Goal: Task Accomplishment & Management: Complete application form

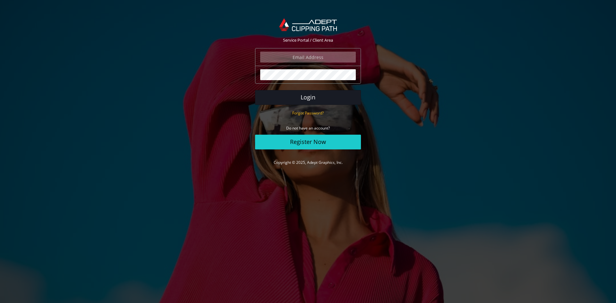
type input "angelo@eurotapis.be"
click at [305, 94] on button "Login" at bounding box center [308, 97] width 106 height 15
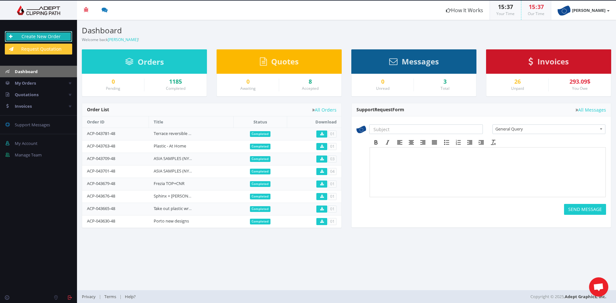
click at [54, 36] on link "Create New Order" at bounding box center [38, 36] width 67 height 11
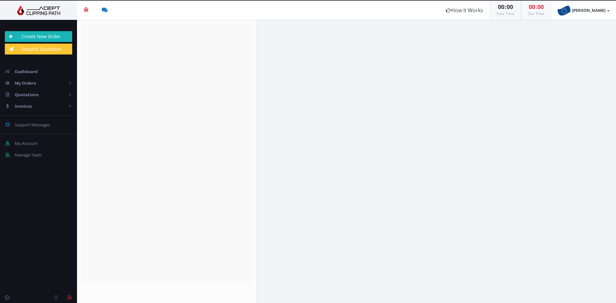
radio input "true"
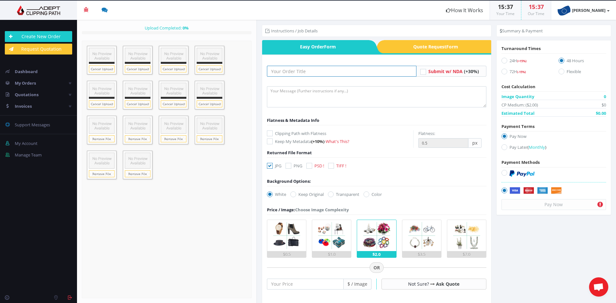
click at [288, 73] on input "text" at bounding box center [342, 71] width 150 height 11
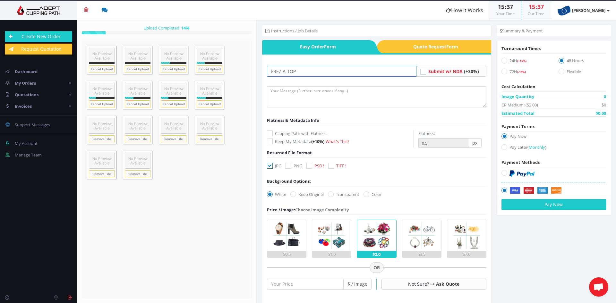
type input "FREZIA-TOP"
click at [285, 235] on img at bounding box center [286, 235] width 31 height 31
click at [0, 0] on input "$0.5" at bounding box center [0, 0] width 0 height 0
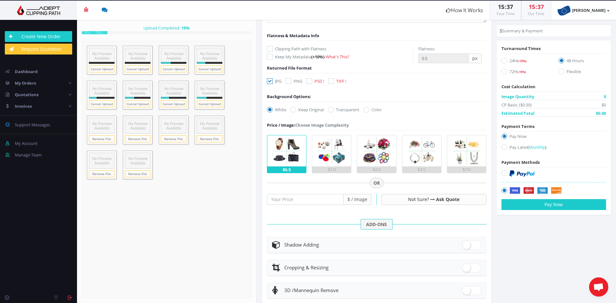
scroll to position [171, 0]
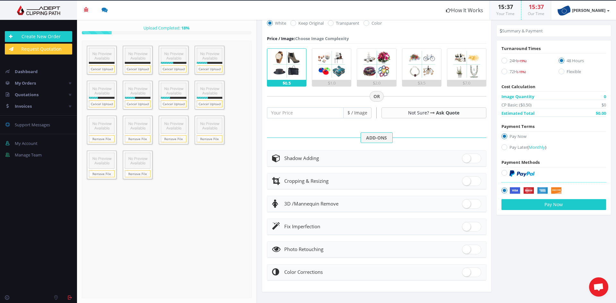
click at [465, 225] on span at bounding box center [471, 227] width 19 height 10
click at [465, 225] on input "checkbox" at bounding box center [464, 225] width 4 height 4
checkbox input "true"
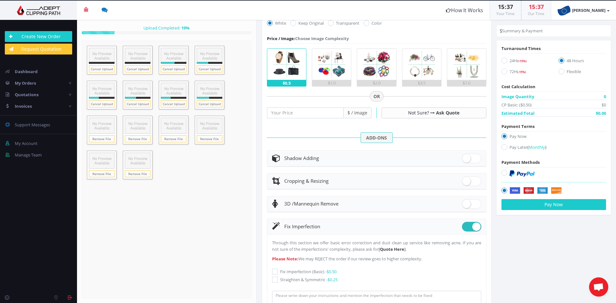
click at [273, 278] on icon at bounding box center [275, 280] width 6 height 6
click at [274, 278] on input "Straighten & Symmetric - $0.25" at bounding box center [276, 280] width 4 height 4
checkbox input "true"
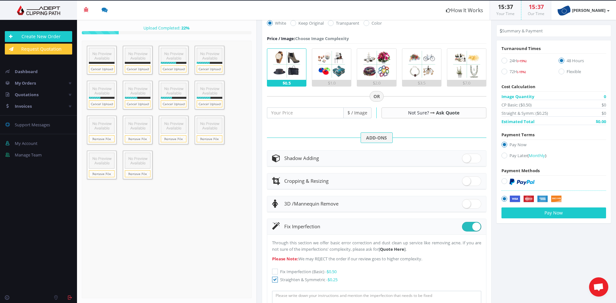
click at [501, 156] on icon at bounding box center [504, 156] width 6 height 6
click at [503, 156] on input "Pay Later ( Monthly )" at bounding box center [505, 156] width 4 height 4
radio input "true"
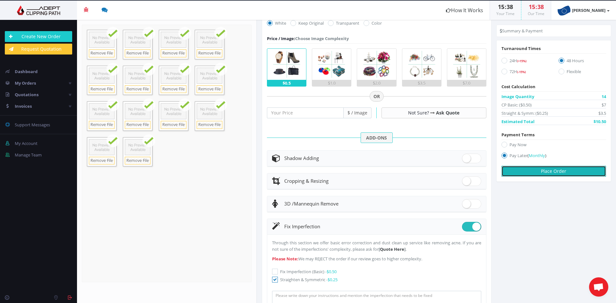
click at [519, 172] on button "Place Order" at bounding box center [553, 171] width 105 height 11
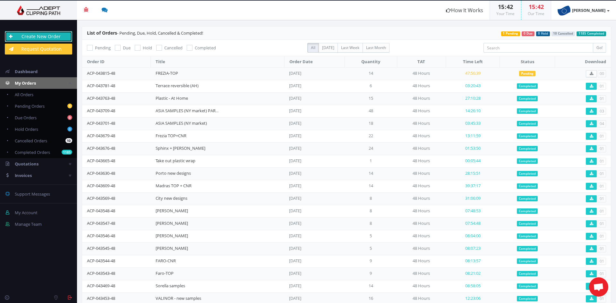
click at [29, 38] on link "Create New Order" at bounding box center [38, 36] width 67 height 11
click at [52, 35] on link "Create New Order" at bounding box center [38, 36] width 67 height 11
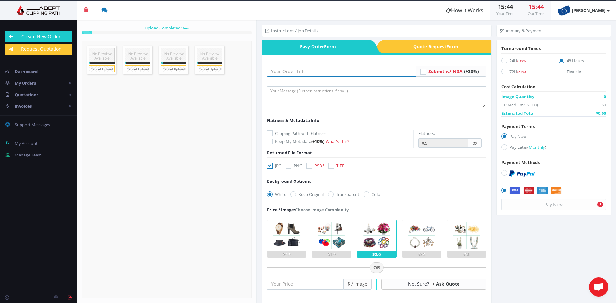
click at [271, 74] on input "text" at bounding box center [342, 71] width 150 height 11
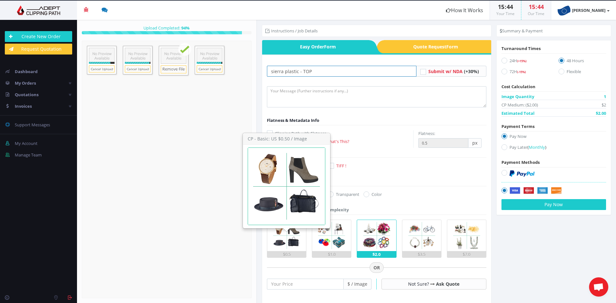
type input "sierra plastic - TOP"
click at [281, 241] on img at bounding box center [286, 235] width 31 height 31
click at [0, 0] on input "$0.5" at bounding box center [0, 0] width 0 height 0
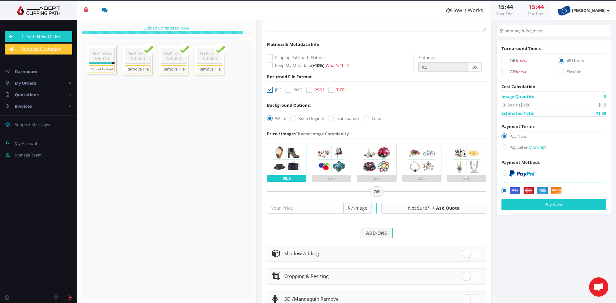
scroll to position [171, 0]
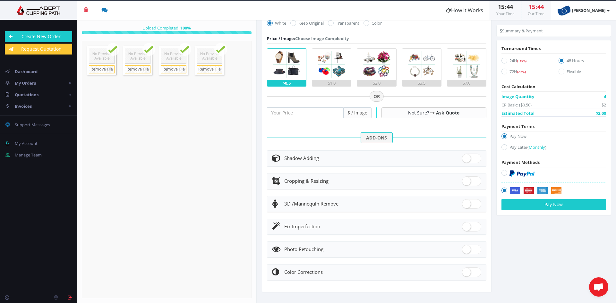
click at [473, 224] on span at bounding box center [471, 227] width 19 height 10
click at [466, 224] on input "checkbox" at bounding box center [464, 225] width 4 height 4
checkbox input "true"
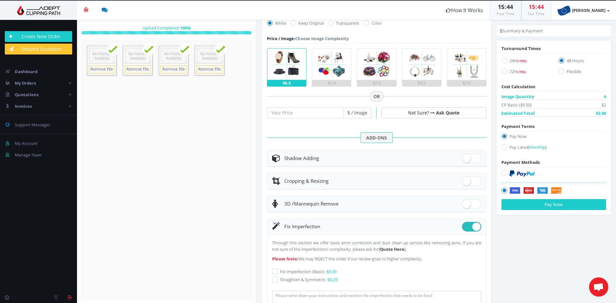
click at [274, 278] on icon at bounding box center [275, 280] width 6 height 6
click at [274, 278] on input "Straighten & Symmetric - $0.25" at bounding box center [276, 280] width 4 height 4
checkbox input "true"
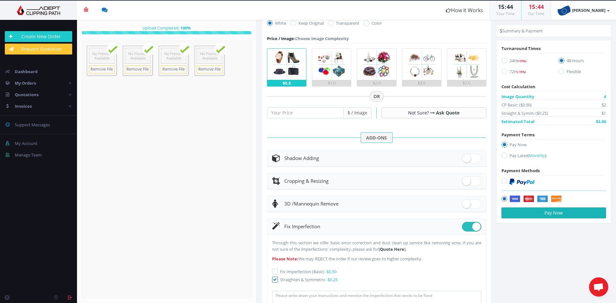
drag, startPoint x: 500, startPoint y: 154, endPoint x: 500, endPoint y: 167, distance: 13.2
click at [501, 155] on icon at bounding box center [504, 156] width 6 height 6
click at [503, 155] on input "Pay Later ( Monthly )" at bounding box center [505, 156] width 4 height 4
radio input "true"
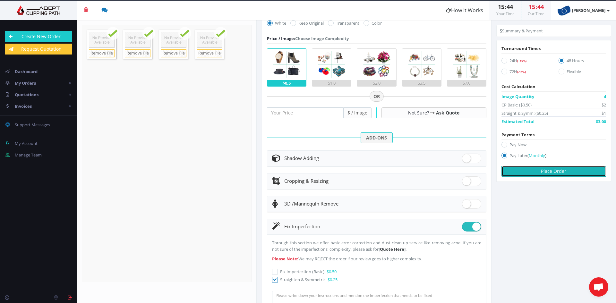
click at [535, 172] on button "Place Order" at bounding box center [553, 171] width 105 height 11
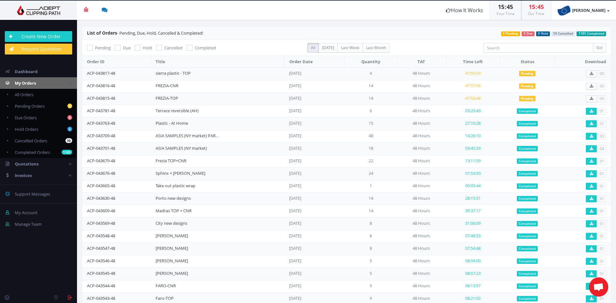
click at [67, 31] on div "Create New Order Request Quotation" at bounding box center [38, 42] width 77 height 33
click at [63, 37] on link "Create New Order" at bounding box center [38, 36] width 67 height 11
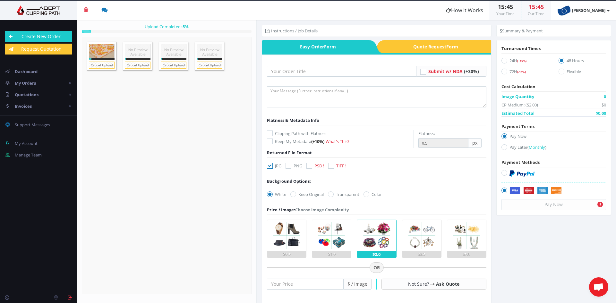
click at [279, 78] on form "Submit w/ NDA (+30%)" at bounding box center [376, 259] width 219 height 386
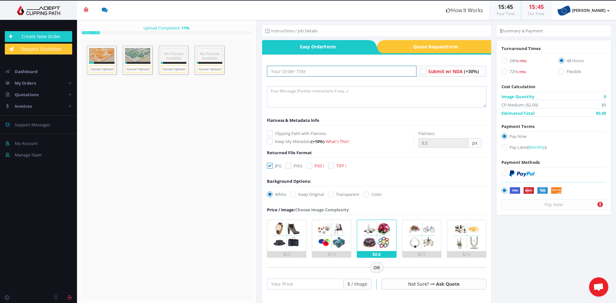
click at [279, 74] on input "text" at bounding box center [342, 71] width 150 height 11
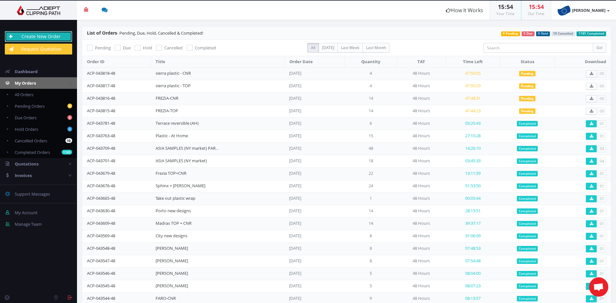
click at [52, 34] on link "Create New Order" at bounding box center [38, 36] width 67 height 11
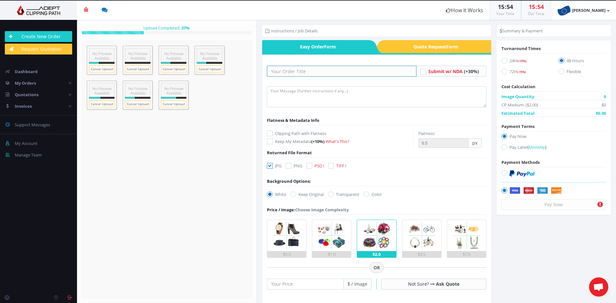
click at [297, 72] on input "text" at bounding box center [342, 71] width 150 height 11
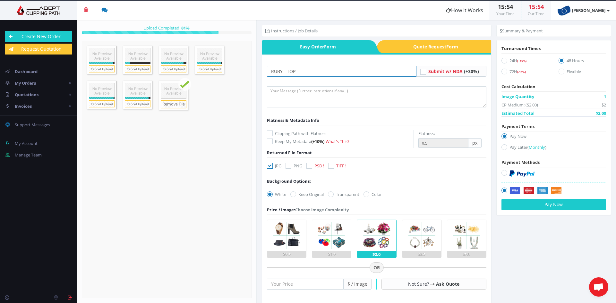
type input "RUBY - TOP"
click at [296, 226] on div at bounding box center [286, 186] width 87 height 83
click at [283, 247] on img at bounding box center [286, 235] width 31 height 31
click at [0, 0] on input "$0.5" at bounding box center [0, 0] width 0 height 0
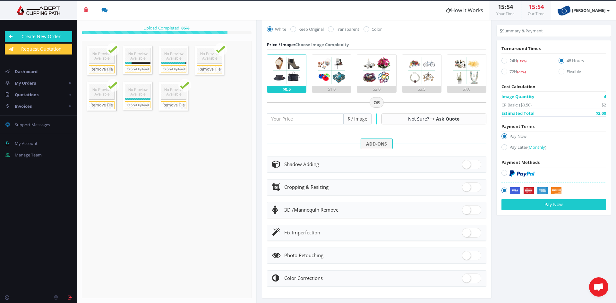
scroll to position [171, 0]
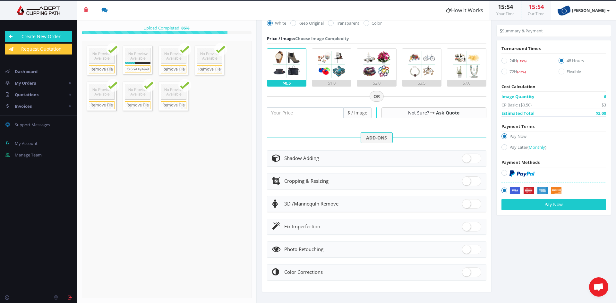
click at [468, 226] on span at bounding box center [471, 227] width 19 height 10
click at [466, 226] on input "checkbox" at bounding box center [464, 225] width 4 height 4
checkbox input "true"
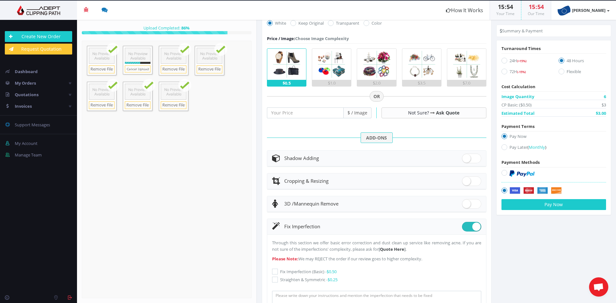
click at [276, 278] on icon at bounding box center [275, 280] width 6 height 6
click at [276, 278] on input "Straighten & Symmetric - $0.25" at bounding box center [276, 280] width 4 height 4
checkbox input "true"
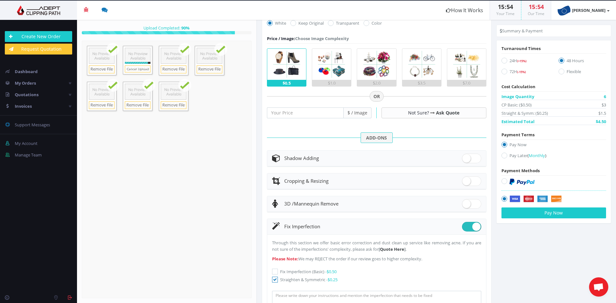
click at [501, 156] on icon at bounding box center [504, 156] width 6 height 6
click at [503, 156] on input "Pay Later ( Monthly )" at bounding box center [505, 156] width 4 height 4
radio input "true"
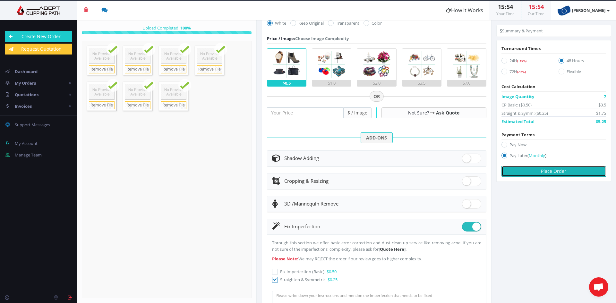
click at [528, 173] on button "Place Order" at bounding box center [553, 171] width 105 height 11
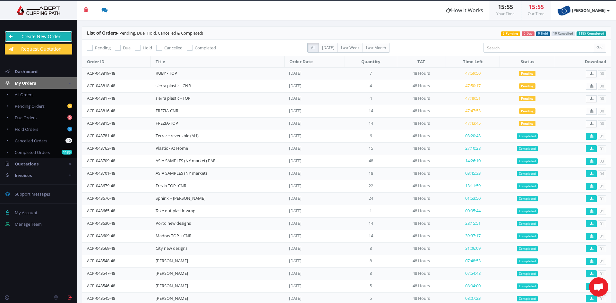
click at [60, 31] on link "Create New Order" at bounding box center [38, 36] width 67 height 11
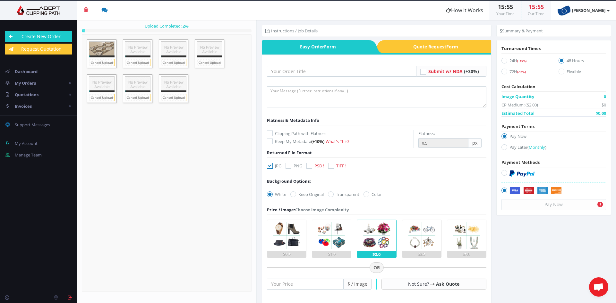
click at [287, 71] on div "Submit w/ NDA (+30%) -" at bounding box center [376, 258] width 219 height 399
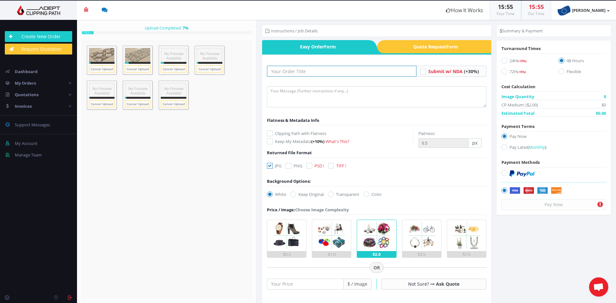
click at [287, 71] on input "text" at bounding box center [342, 71] width 150 height 11
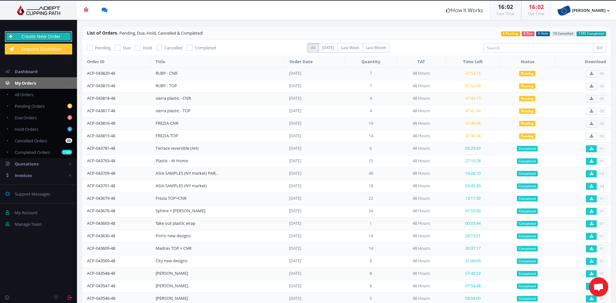
click at [58, 32] on link "Create New Order" at bounding box center [38, 36] width 67 height 11
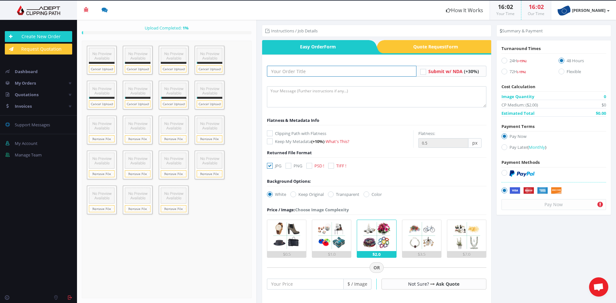
click at [332, 70] on input "text" at bounding box center [342, 71] width 150 height 11
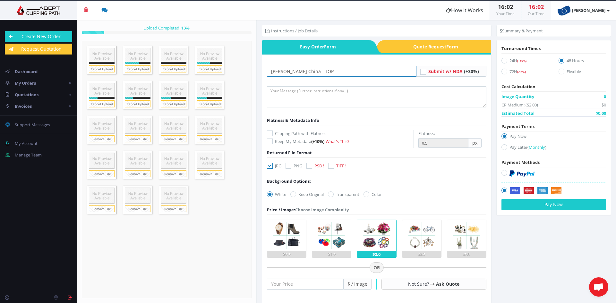
type input "Klein China - TOP"
click at [303, 242] on label "$0.5" at bounding box center [286, 239] width 39 height 38
click at [0, 0] on input "$0.5" at bounding box center [0, 0] width 0 height 0
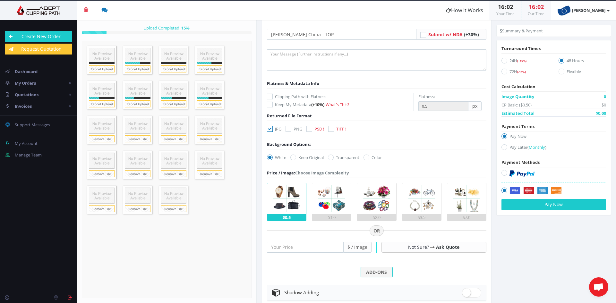
scroll to position [171, 0]
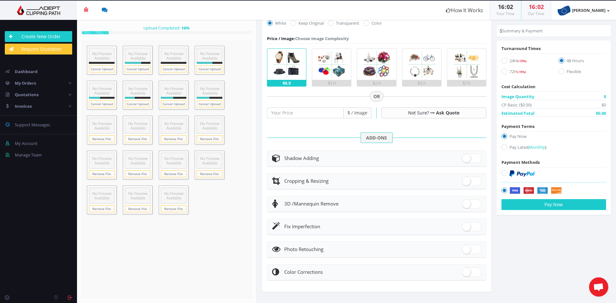
click at [475, 226] on span at bounding box center [471, 227] width 19 height 10
click at [466, 226] on input "checkbox" at bounding box center [464, 225] width 4 height 4
checkbox input "true"
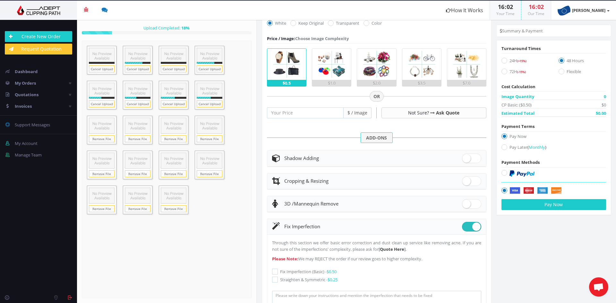
click at [275, 279] on icon at bounding box center [275, 280] width 6 height 6
click at [275, 279] on input "Straighten & Symmetric - $0.25" at bounding box center [276, 280] width 4 height 4
checkbox input "true"
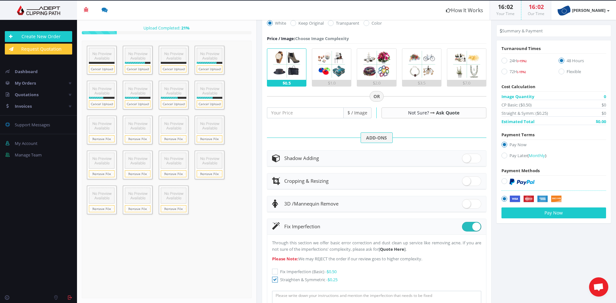
click at [502, 155] on icon at bounding box center [504, 156] width 6 height 6
click at [503, 155] on input "Pay Later ( Monthly )" at bounding box center [505, 156] width 4 height 4
radio input "true"
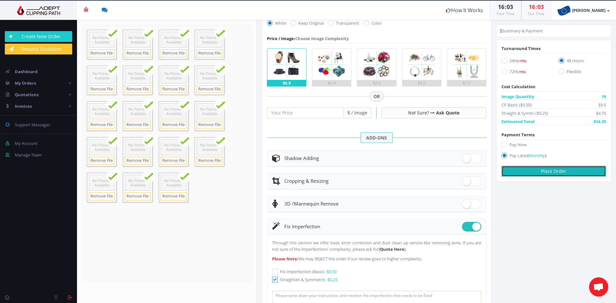
click at [517, 173] on button "Place Order" at bounding box center [553, 171] width 105 height 11
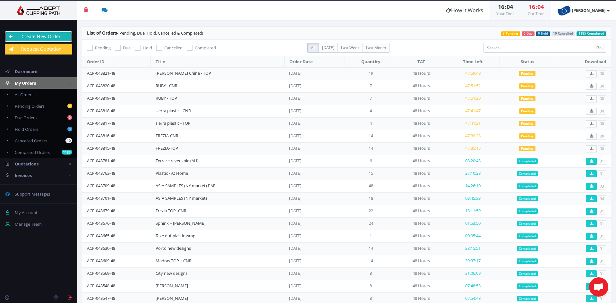
click at [51, 37] on link "Create New Order" at bounding box center [38, 36] width 67 height 11
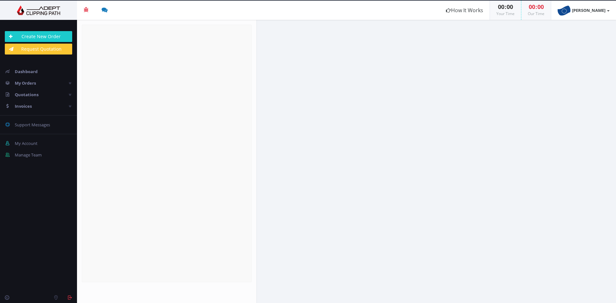
radio input "true"
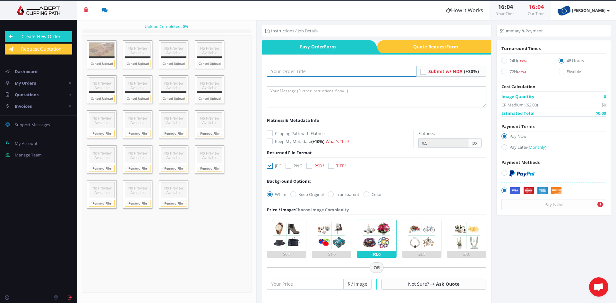
click at [349, 68] on input "text" at bounding box center [342, 71] width 150 height 11
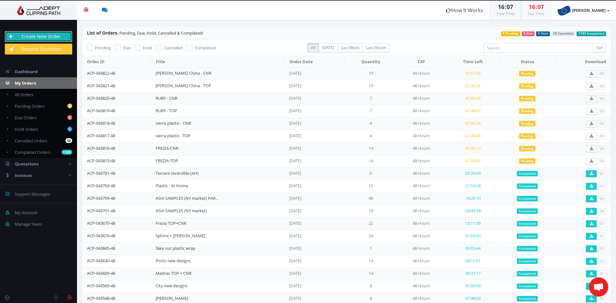
click at [42, 37] on link "Create New Order" at bounding box center [38, 36] width 67 height 11
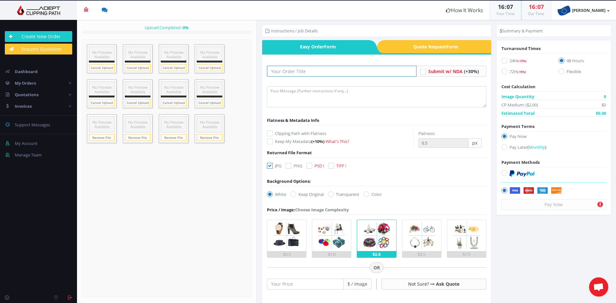
click at [297, 71] on input "text" at bounding box center [342, 71] width 150 height 11
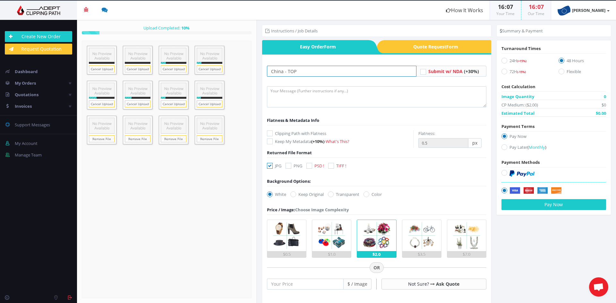
type input "China - TOP"
click at [275, 240] on img at bounding box center [286, 235] width 31 height 31
click at [0, 0] on input "$0.5" at bounding box center [0, 0] width 0 height 0
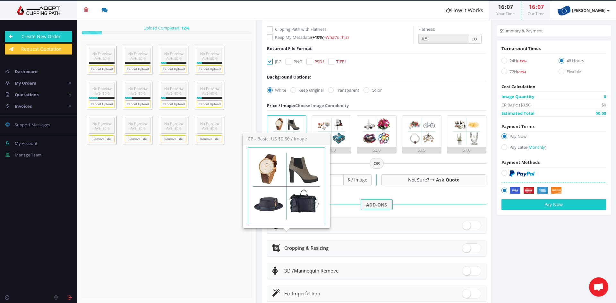
scroll to position [171, 0]
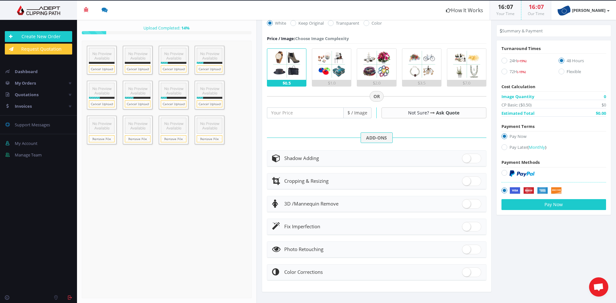
click at [468, 227] on span at bounding box center [471, 227] width 19 height 10
click at [466, 227] on input "checkbox" at bounding box center [464, 225] width 4 height 4
checkbox input "true"
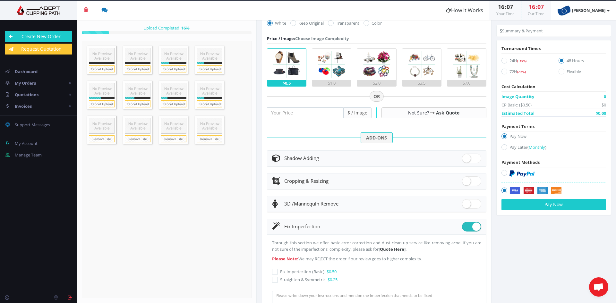
click at [275, 279] on icon at bounding box center [275, 280] width 6 height 6
click at [275, 279] on input "Straighten & Symmetric - $0.25" at bounding box center [276, 280] width 4 height 4
checkbox input "true"
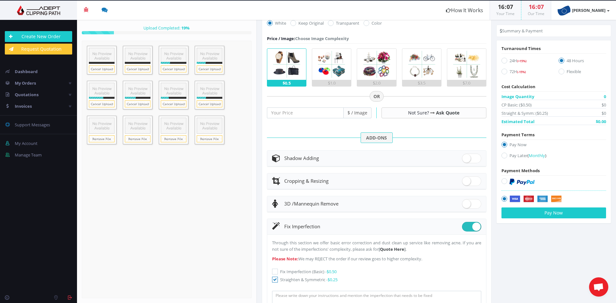
click at [502, 156] on icon at bounding box center [504, 156] width 6 height 6
click at [503, 156] on input "Pay Later ( Monthly )" at bounding box center [505, 156] width 4 height 4
radio input "true"
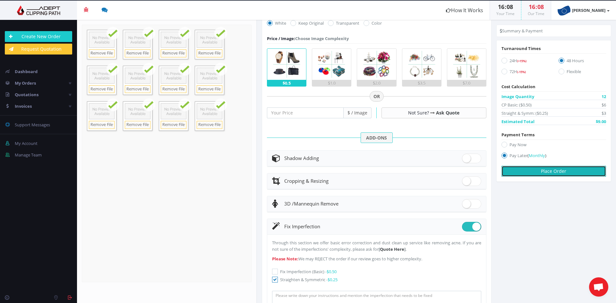
click at [517, 172] on button "Place Order" at bounding box center [553, 171] width 105 height 11
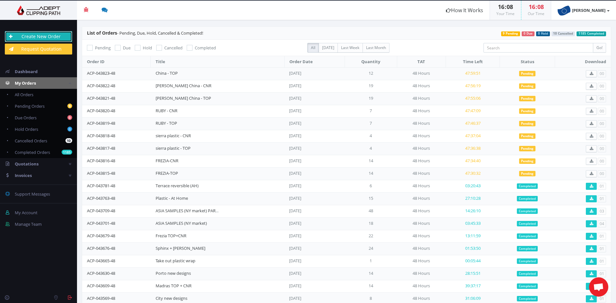
click at [62, 34] on link "Create New Order" at bounding box center [38, 36] width 67 height 11
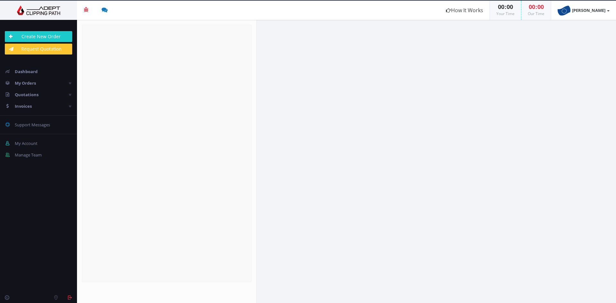
radio input "true"
